Goal: Task Accomplishment & Management: Manage account settings

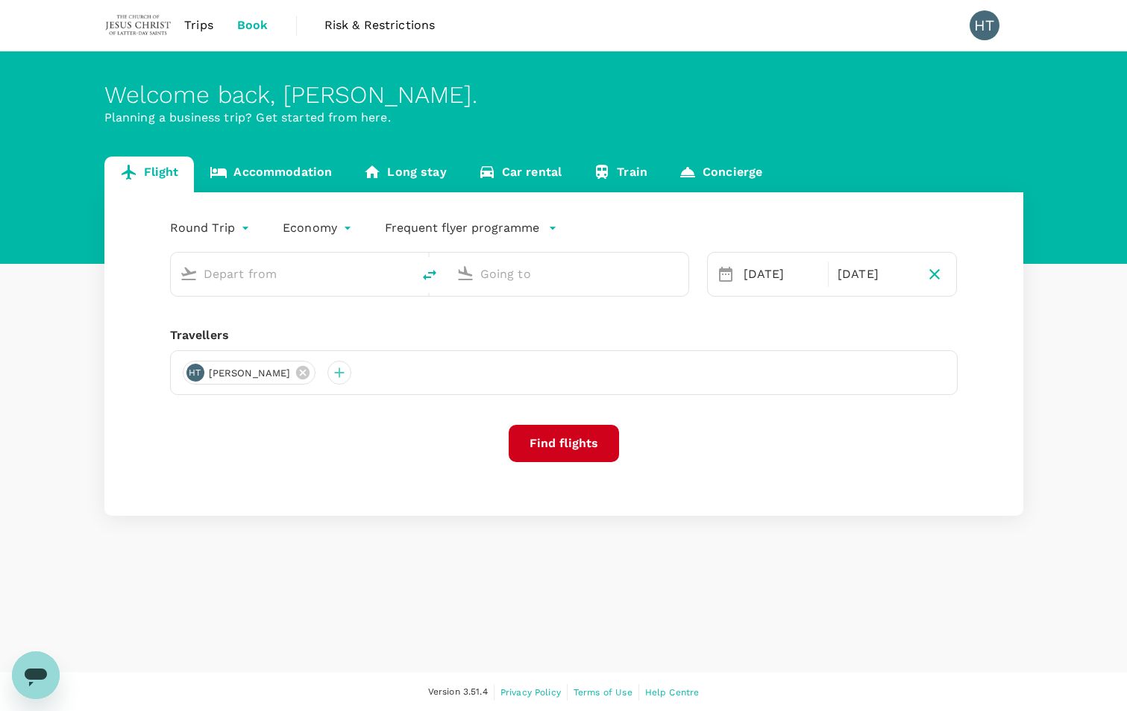
type input "Singapore Changi (SIN)"
type input "Suvarnabhumi Intl (BKK)"
type input "Singapore Changi (SIN)"
type input "Suvarnabhumi Intl (BKK)"
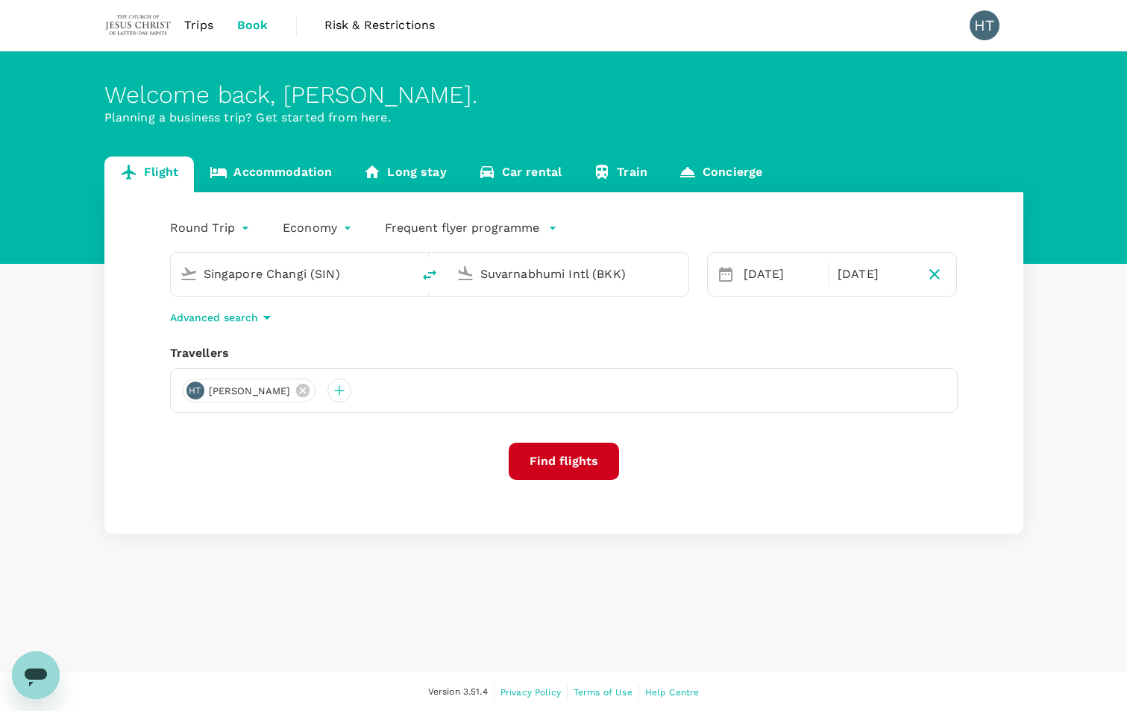
click at [208, 22] on span "Trips" at bounding box center [198, 25] width 29 height 18
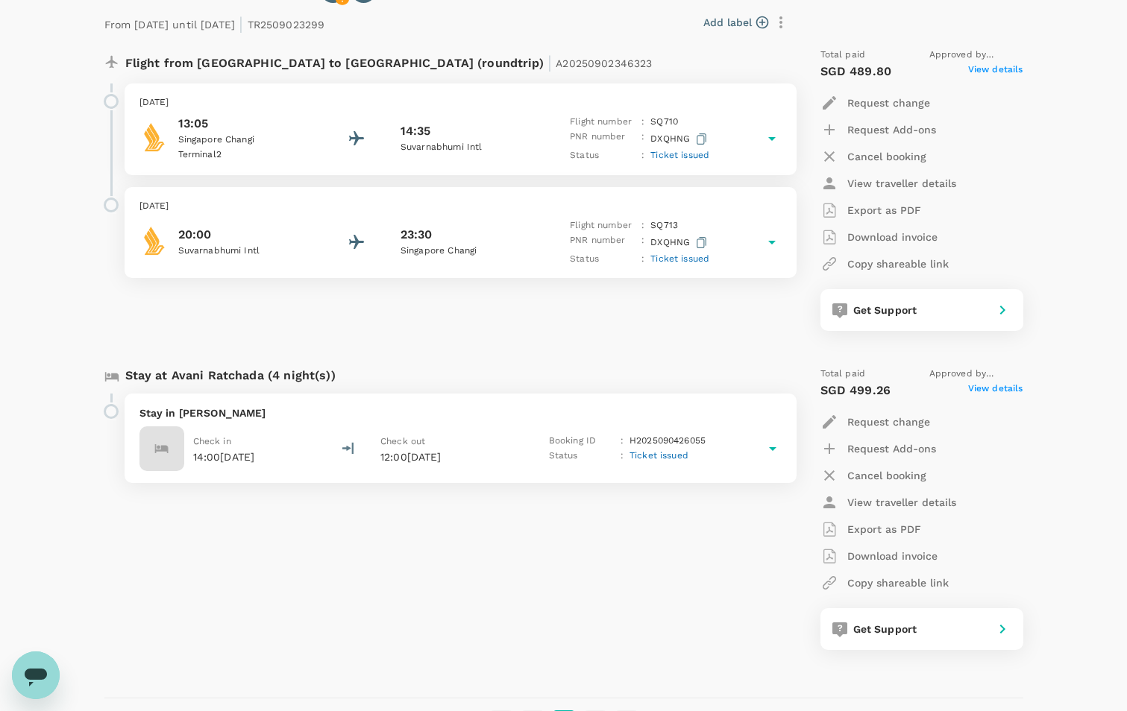
scroll to position [131, 0]
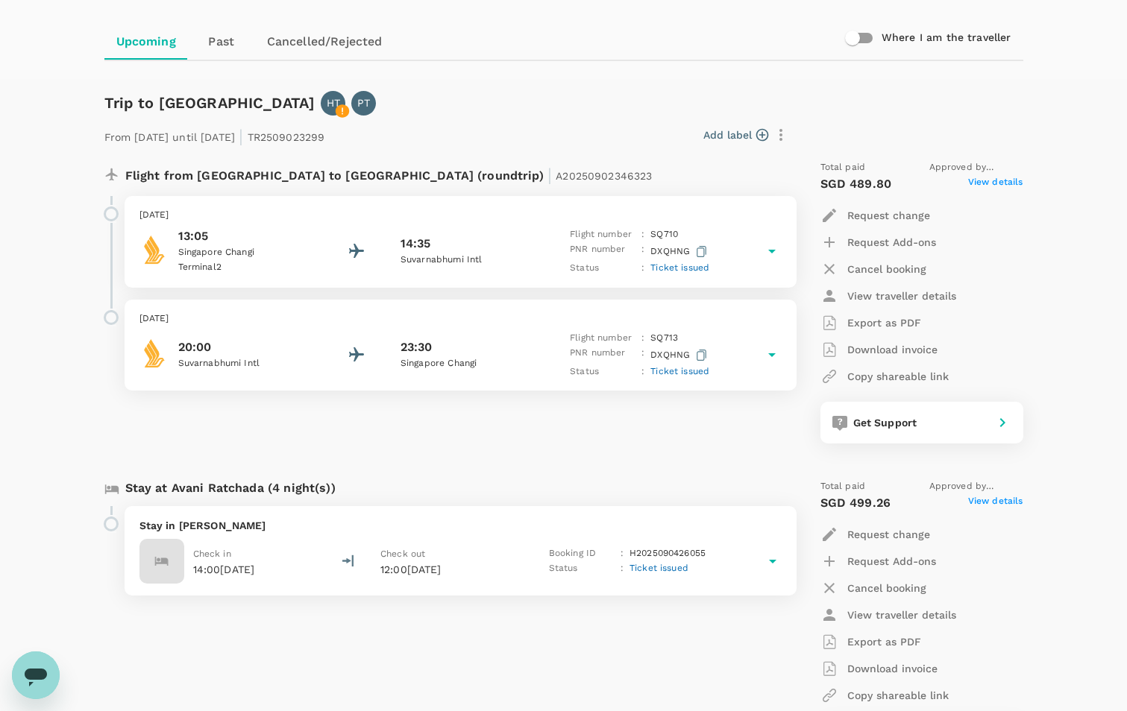
click at [298, 243] on p "13:05" at bounding box center [245, 236] width 134 height 18
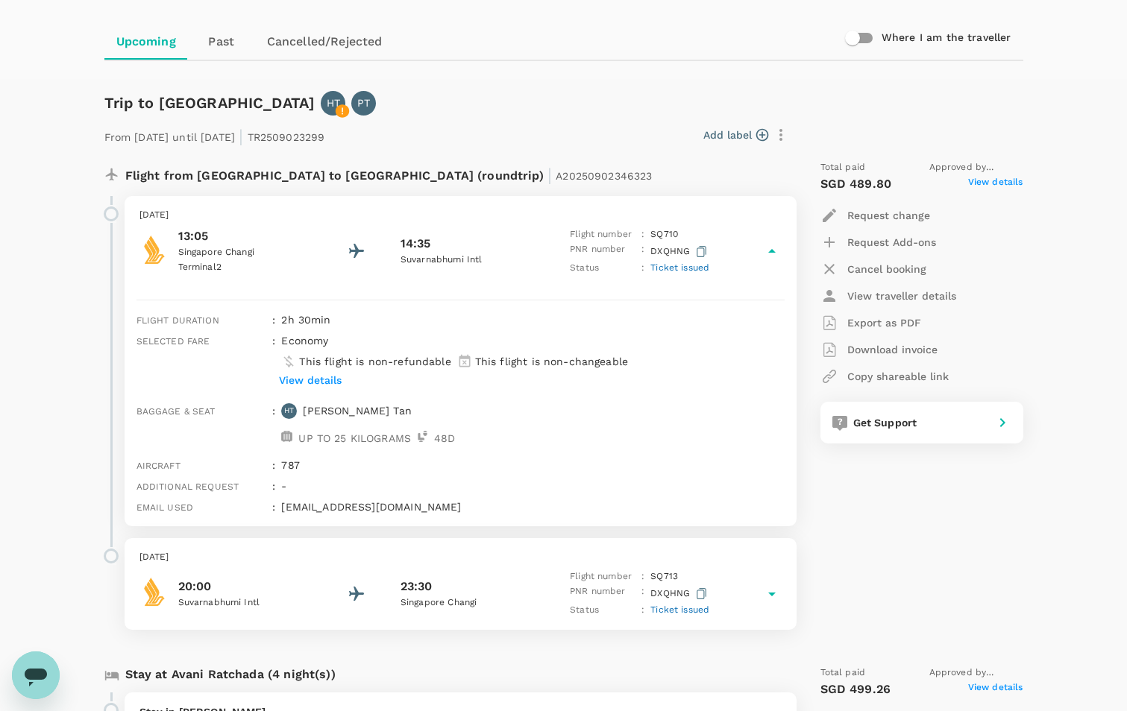
click at [298, 243] on p "13:05" at bounding box center [245, 236] width 134 height 18
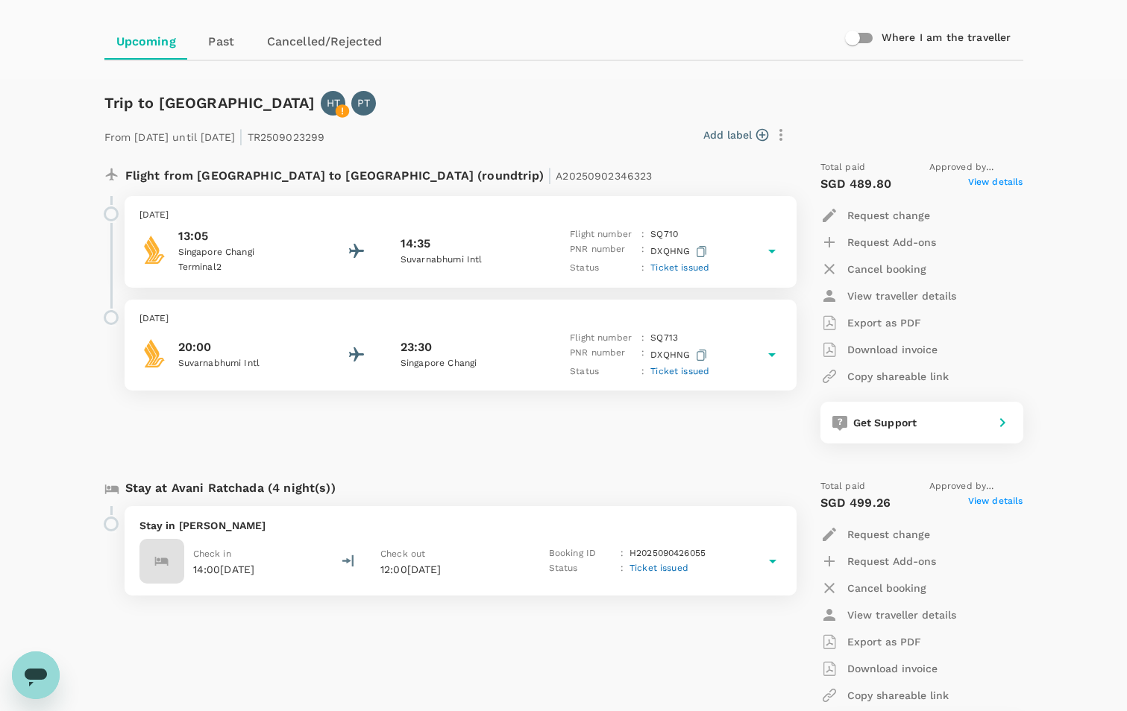
click at [298, 243] on p "13:05" at bounding box center [245, 236] width 134 height 18
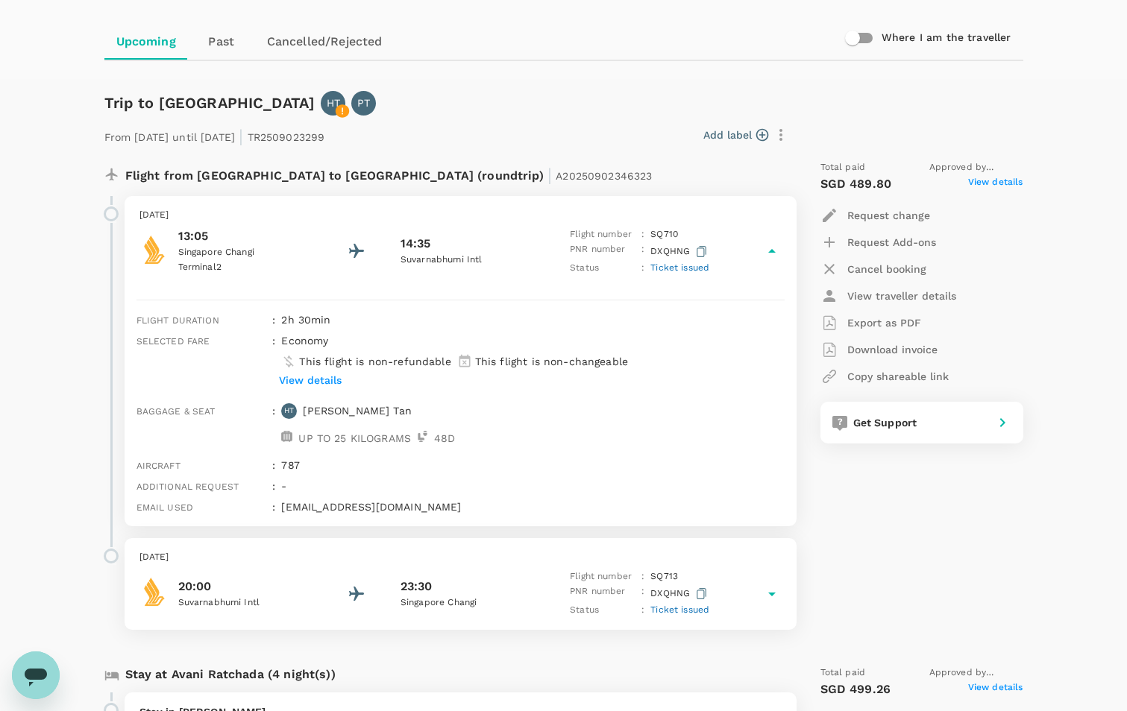
click at [307, 256] on p "Singapore Changi" at bounding box center [245, 252] width 134 height 15
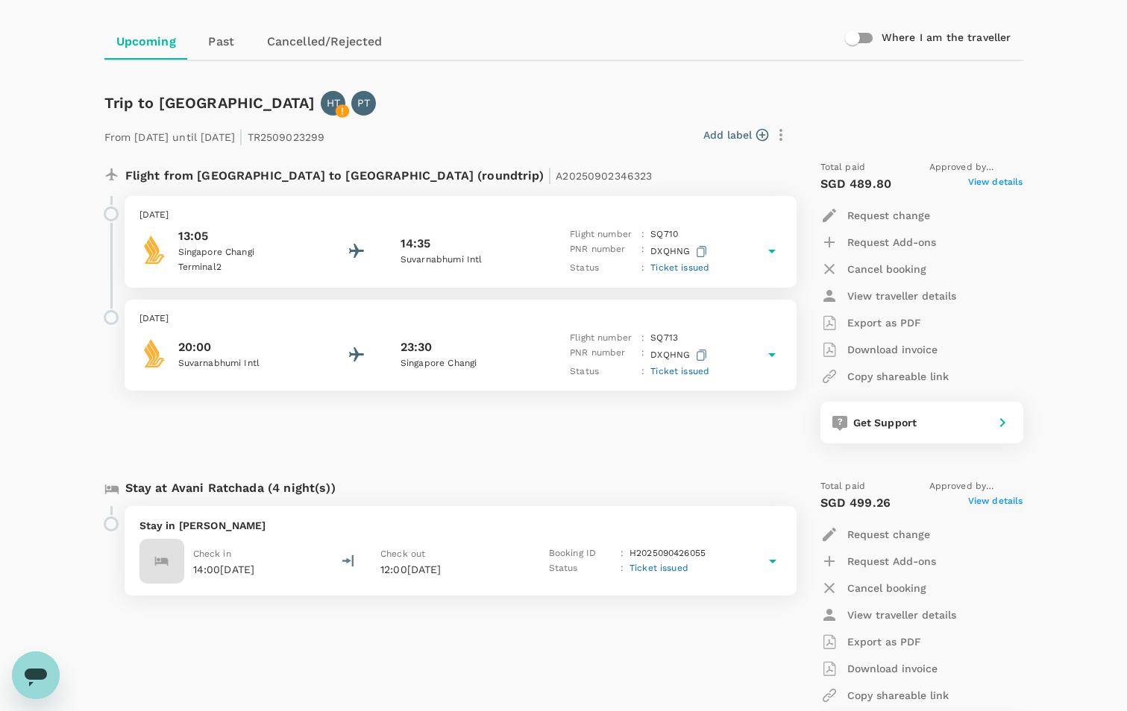
click at [219, 50] on link "Past" at bounding box center [221, 42] width 67 height 36
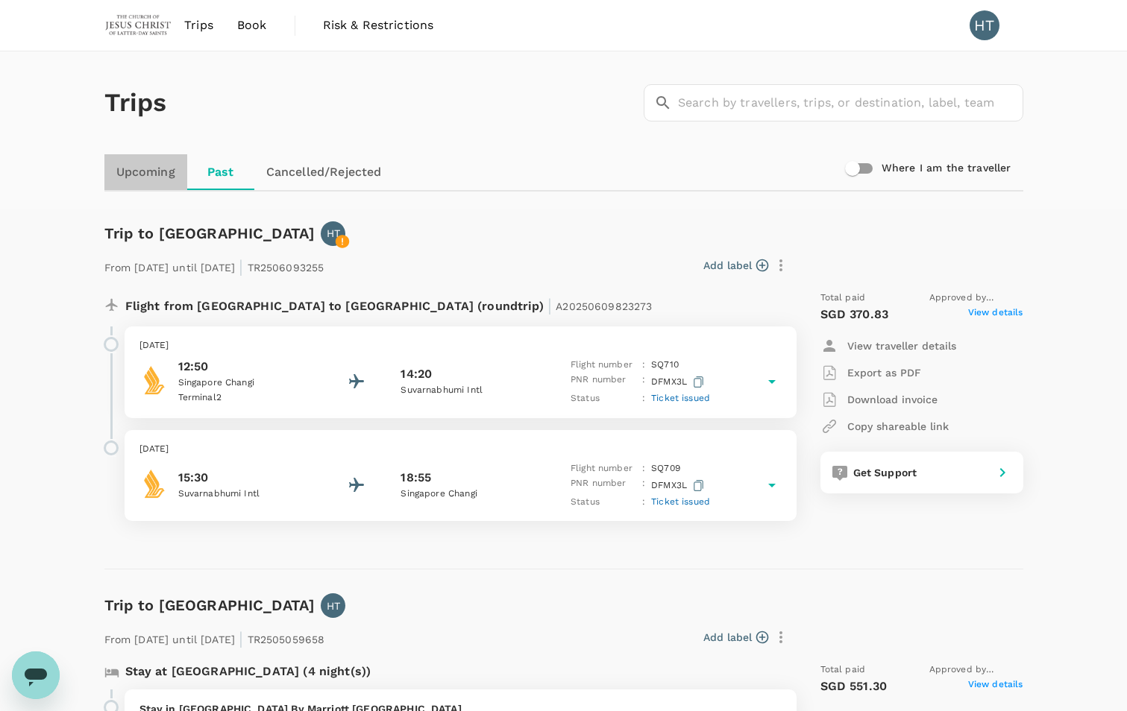
click at [131, 167] on link "Upcoming" at bounding box center [145, 172] width 83 height 36
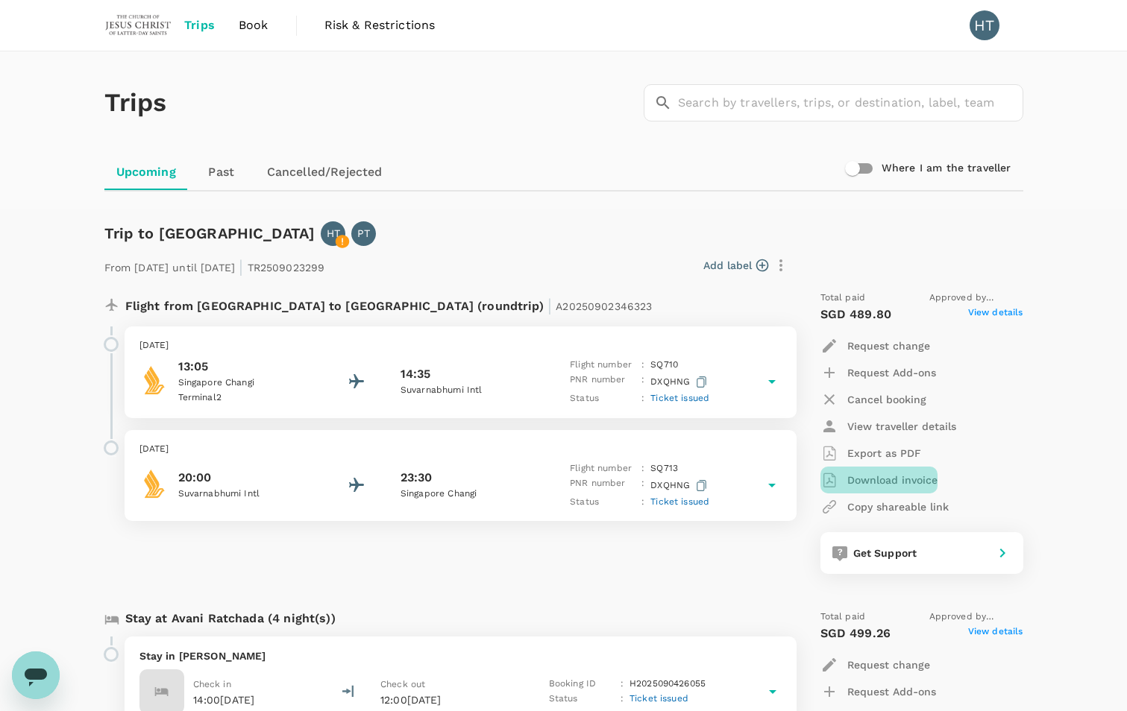
click at [893, 482] on p "Download invoice" at bounding box center [892, 480] width 90 height 15
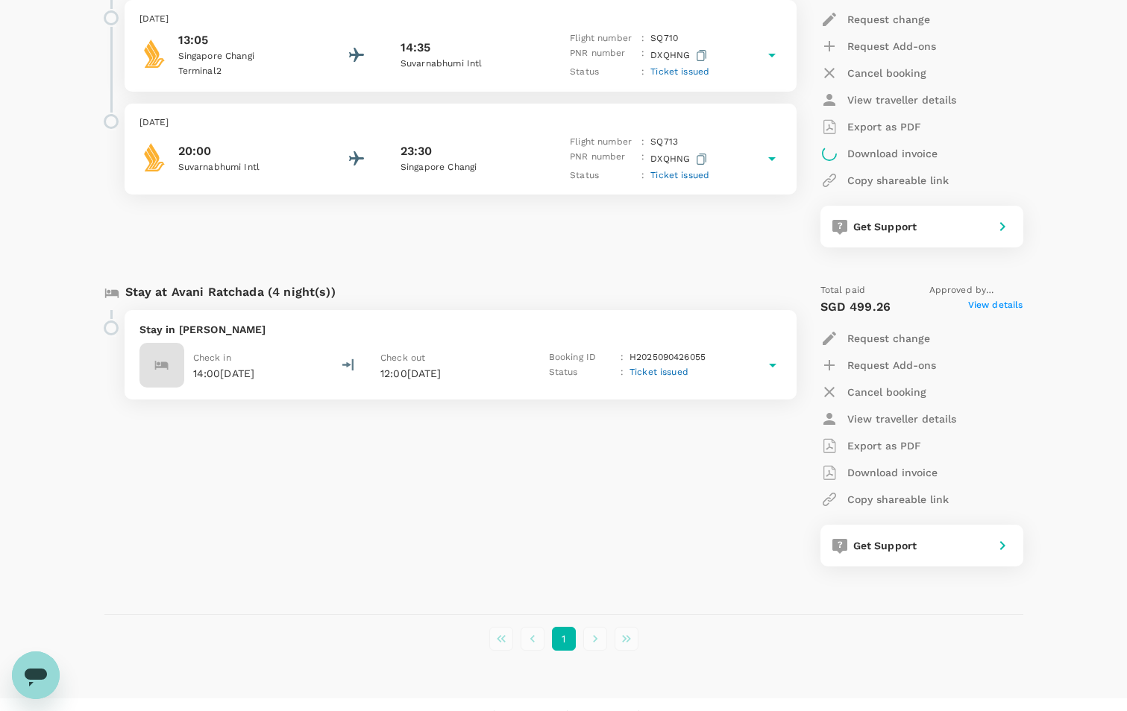
scroll to position [354, 0]
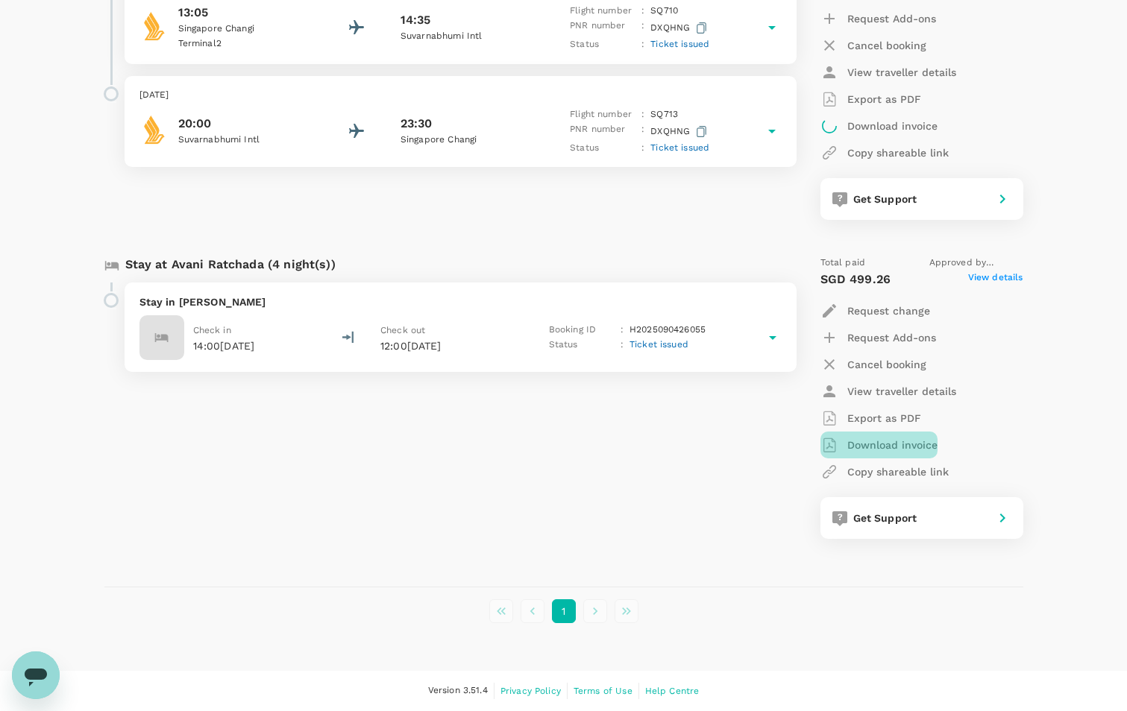
click at [893, 444] on p "Download invoice" at bounding box center [892, 445] width 90 height 15
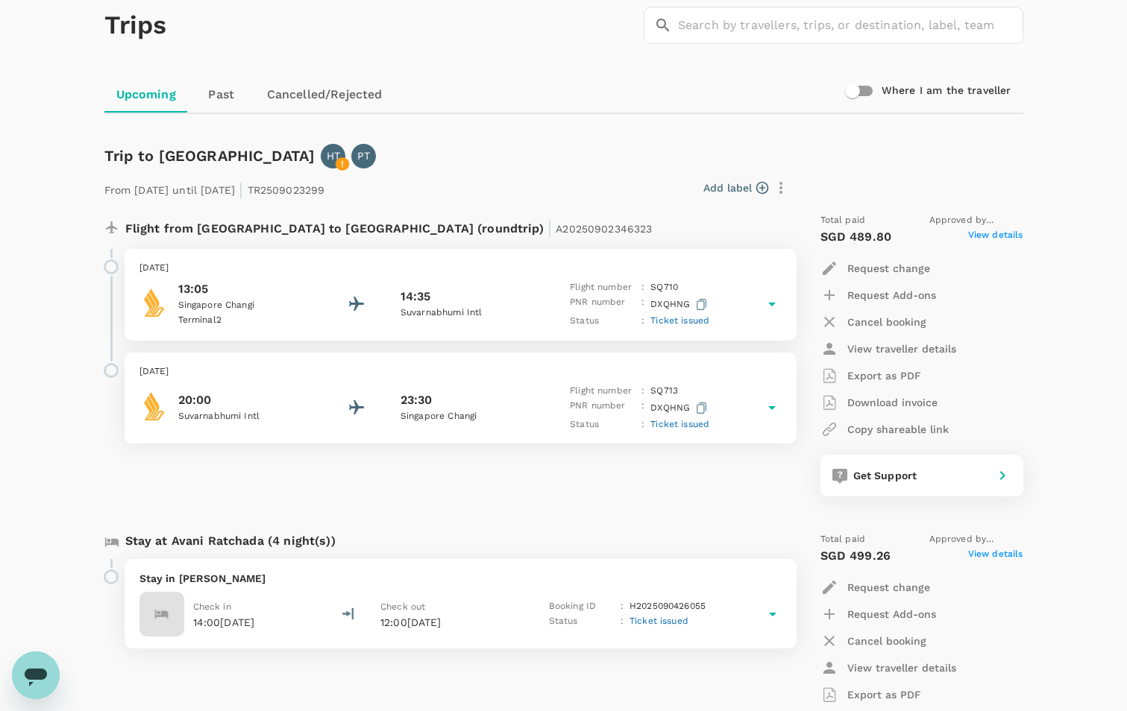
scroll to position [0, 0]
